Goal: Submit feedback/report problem: Submit feedback/report problem

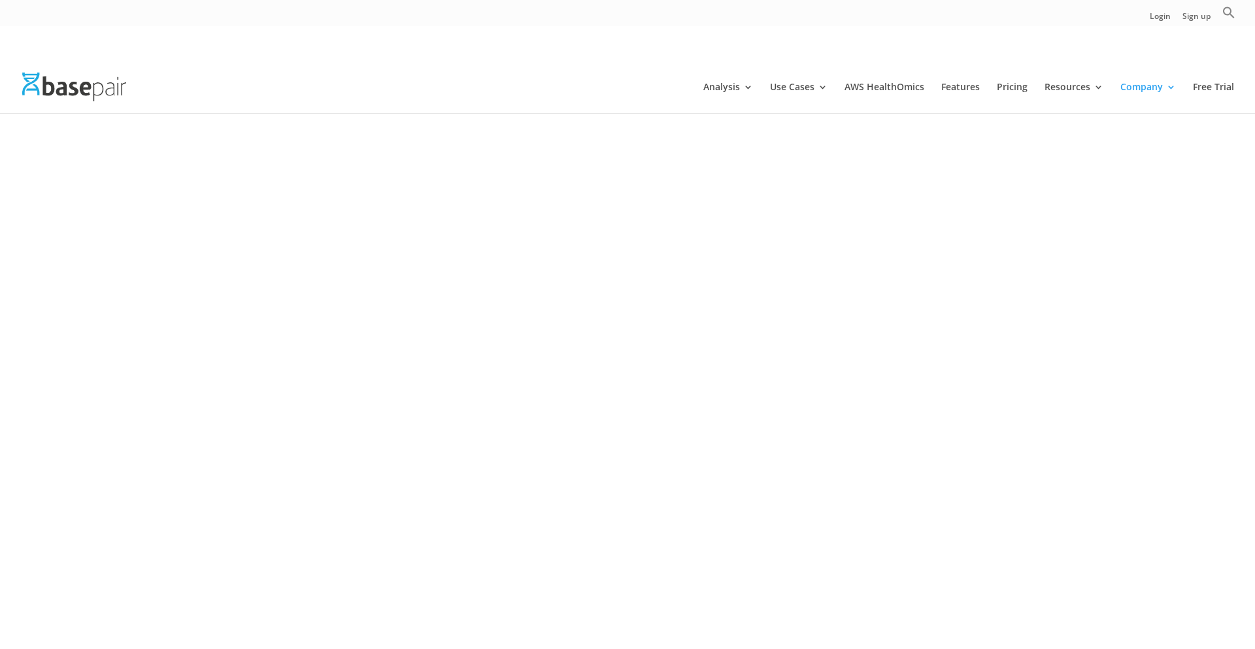
scroll to position [2185, 0]
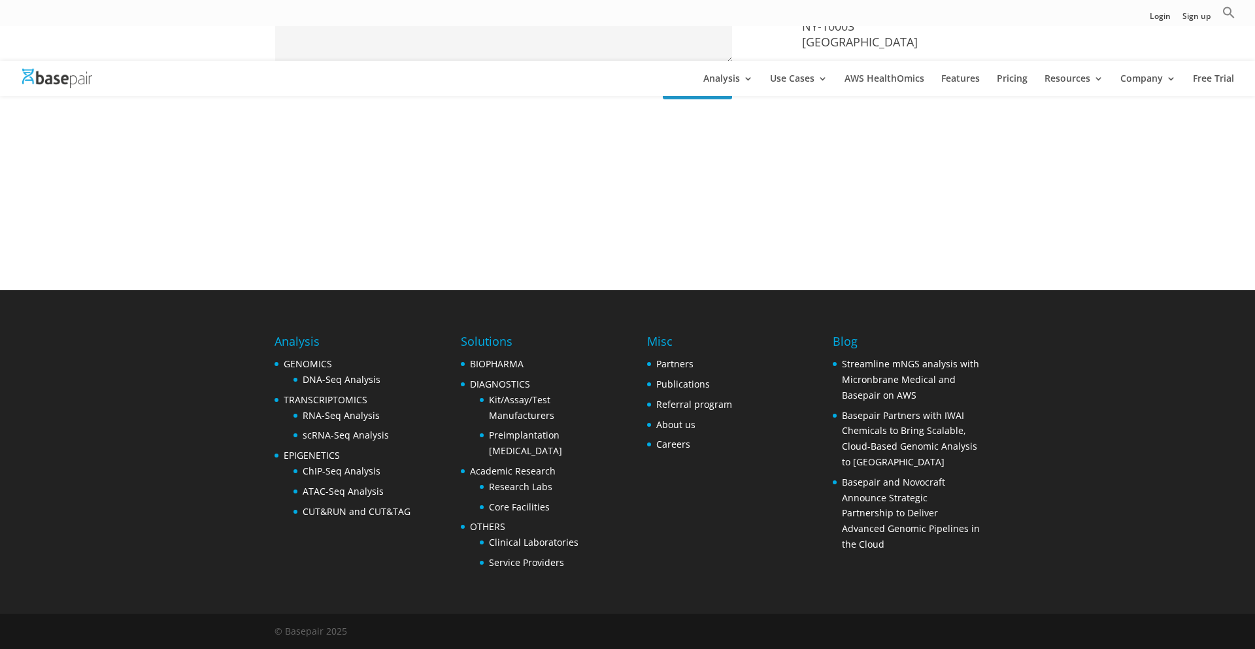
type input "Greg Caplan"
type textarea "Hi! I was just checking out your website and wanted to reach out. I’d be intere…"
type input "gcaplan@upcraft.ai"
click at [0, 0] on span "Search Button" at bounding box center [0, 0] width 0 height 0
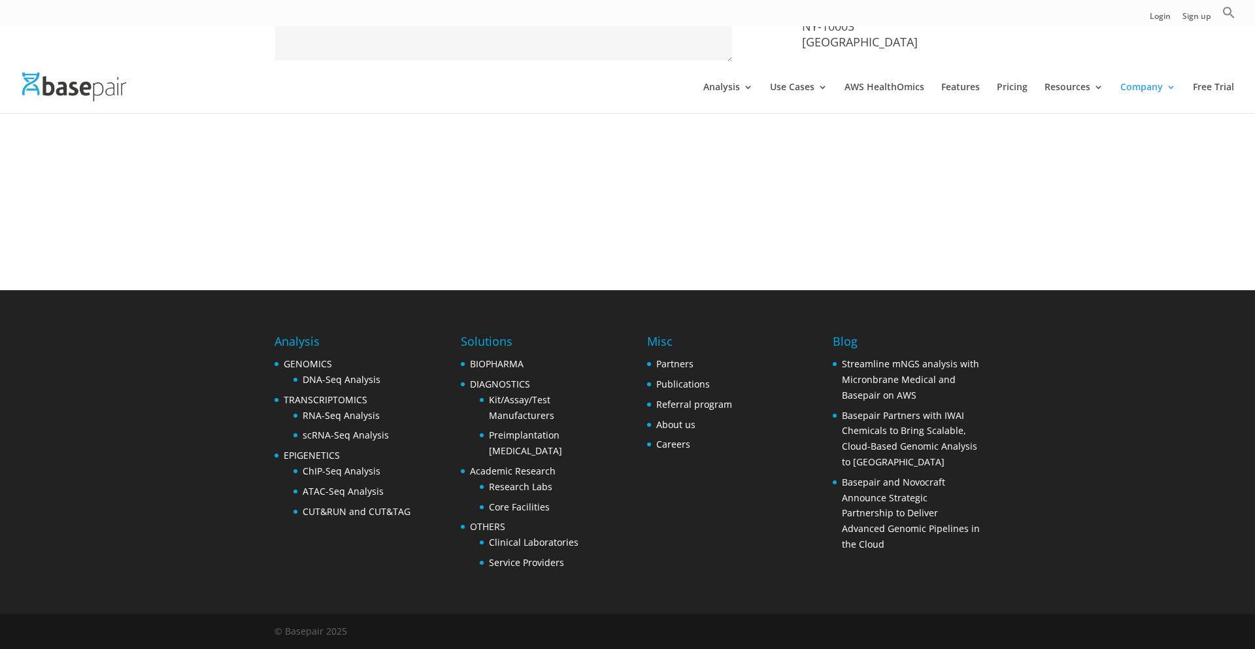
scroll to position [807, 0]
